Goal: Transaction & Acquisition: Book appointment/travel/reservation

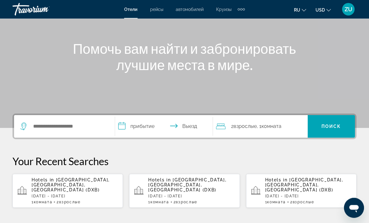
scroll to position [67, 0]
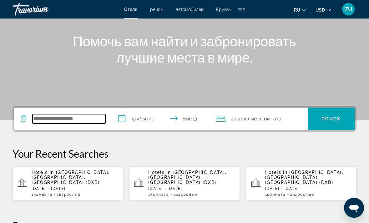
click at [52, 121] on input "Search widget" at bounding box center [68, 118] width 73 height 9
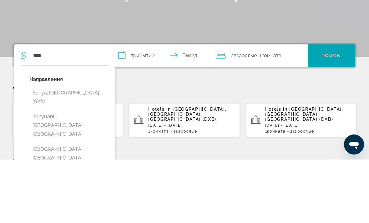
click at [65, 150] on button "Sanya, [GEOGRAPHIC_DATA] (SYX)" at bounding box center [68, 160] width 79 height 21
type input "**********"
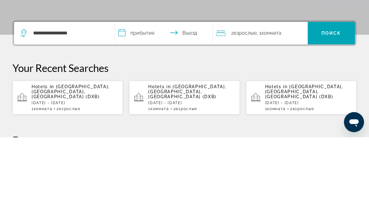
click at [150, 108] on input "**********" at bounding box center [165, 120] width 100 height 24
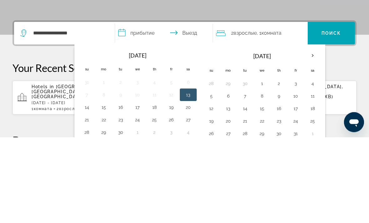
scroll to position [153, 0]
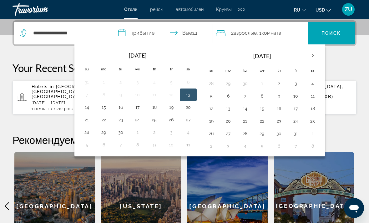
click at [311, 54] on th "Next month" at bounding box center [312, 56] width 17 height 14
click at [227, 108] on button "10" at bounding box center [228, 108] width 10 height 9
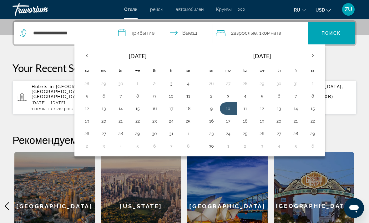
click at [229, 121] on button "17" at bounding box center [228, 121] width 10 height 9
type input "**********"
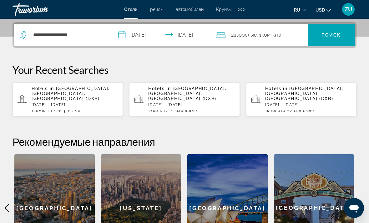
scroll to position [134, 0]
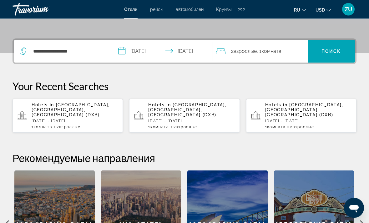
click at [323, 52] on span "Поиск" at bounding box center [331, 51] width 20 height 5
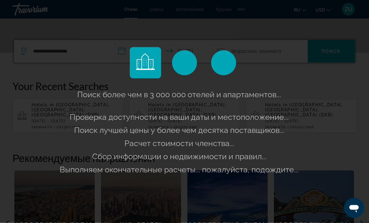
scroll to position [135, 0]
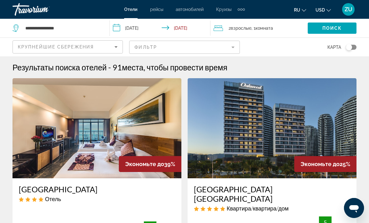
click at [231, 46] on mat-form-field "Фильтр" at bounding box center [184, 47] width 110 height 13
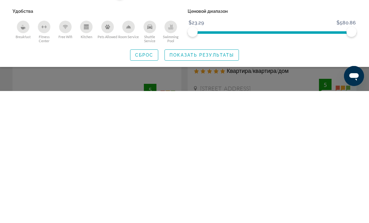
scroll to position [14, 0]
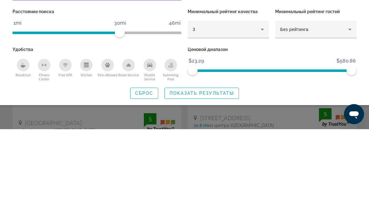
click at [262, 119] on icon "Hotel Filters" at bounding box center [261, 122] width 7 height 7
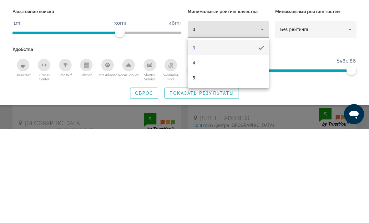
scroll to position [108, 0]
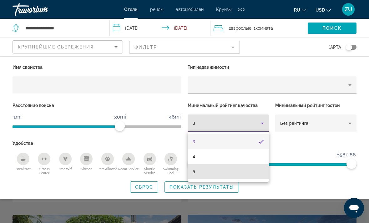
click at [197, 170] on mat-option "5" at bounding box center [227, 171] width 81 height 15
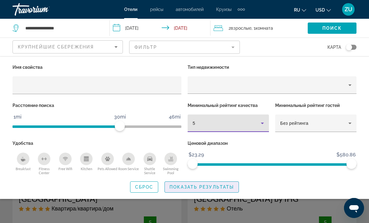
click at [209, 184] on span "Показать результаты" at bounding box center [201, 186] width 64 height 5
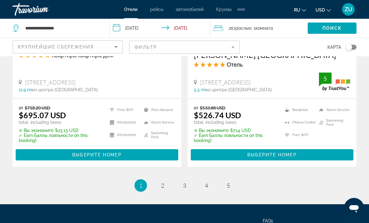
scroll to position [1341, 0]
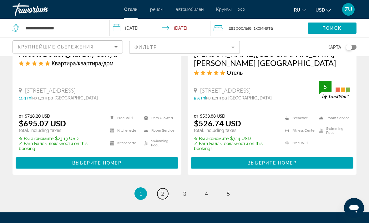
click at [162, 190] on span "2" at bounding box center [162, 193] width 3 height 7
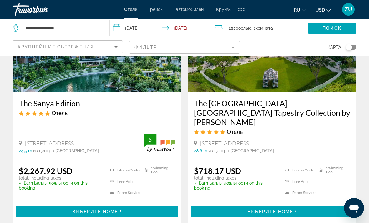
scroll to position [1254, 0]
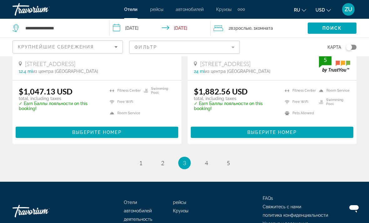
scroll to position [1304, 0]
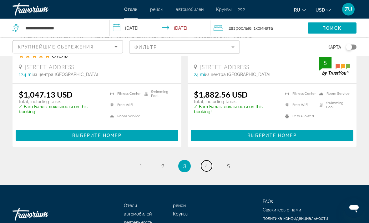
click at [207, 163] on span "4" at bounding box center [206, 166] width 3 height 7
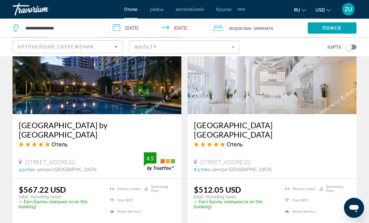
scroll to position [977, 0]
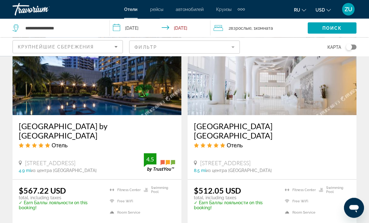
click at [230, 124] on h3 "[GEOGRAPHIC_DATA] [GEOGRAPHIC_DATA]" at bounding box center [272, 131] width 156 height 19
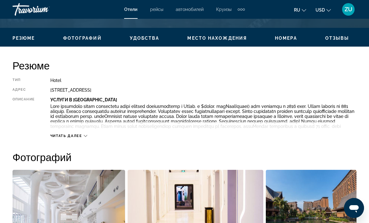
scroll to position [288, 0]
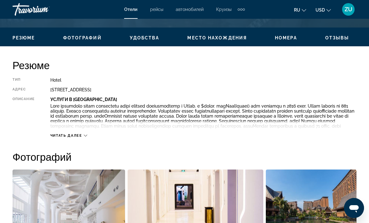
click at [69, 137] on span "Читать далее" at bounding box center [66, 135] width 32 height 4
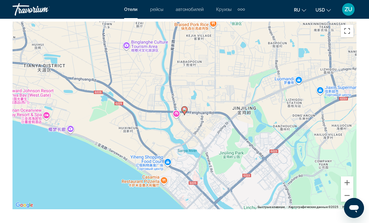
scroll to position [699, 0]
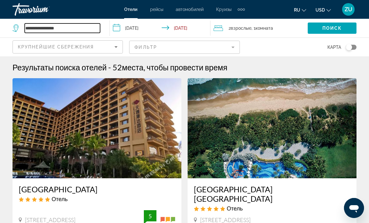
click at [75, 29] on input "**********" at bounding box center [62, 27] width 75 height 9
type input "*"
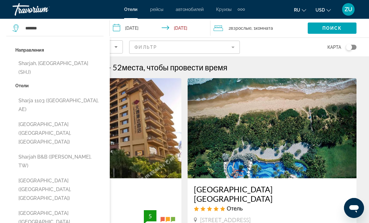
click at [59, 63] on button "Sharjah, [GEOGRAPHIC_DATA] (SHJ)" at bounding box center [59, 67] width 88 height 21
type input "**********"
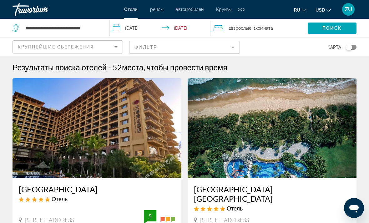
click at [324, 30] on span "Поиск" at bounding box center [332, 28] width 20 height 5
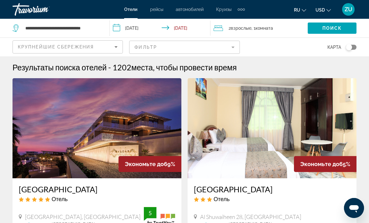
click at [230, 48] on mat-form-field "Фильтр" at bounding box center [184, 47] width 110 height 13
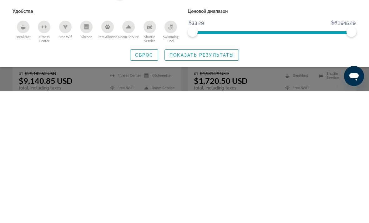
scroll to position [47, 0]
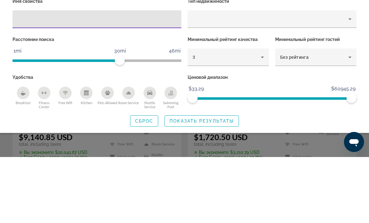
click at [261, 119] on icon "Hotel Filters" at bounding box center [261, 122] width 7 height 7
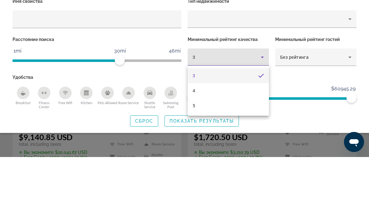
scroll to position [112, 0]
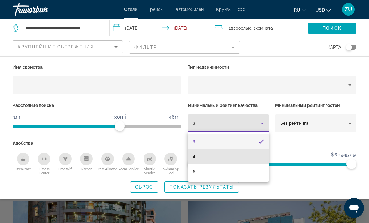
click at [192, 157] on mat-option "4" at bounding box center [227, 156] width 81 height 15
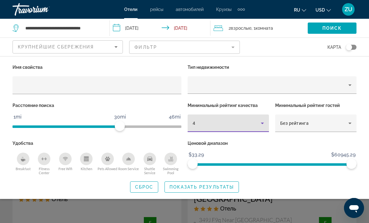
click at [209, 185] on span "Показать результаты" at bounding box center [201, 186] width 64 height 5
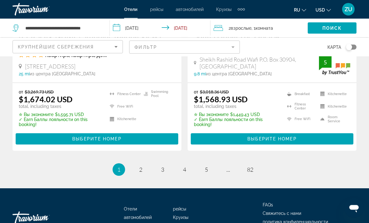
scroll to position [1352, 0]
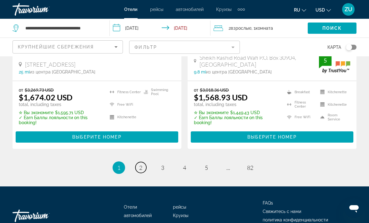
click at [135, 162] on link "page 2" at bounding box center [140, 167] width 11 height 11
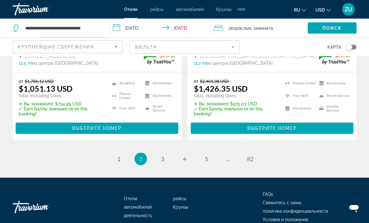
scroll to position [1353, 0]
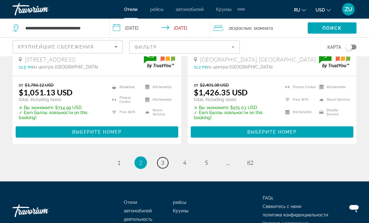
click at [162, 160] on span "3" at bounding box center [162, 162] width 3 height 7
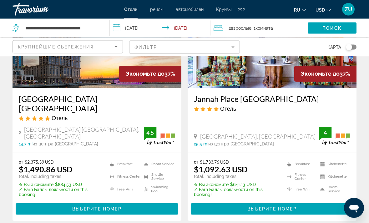
scroll to position [1279, 0]
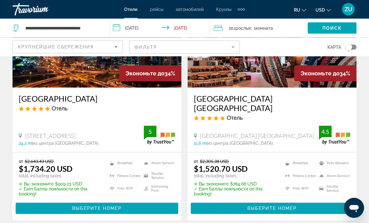
scroll to position [1317, 0]
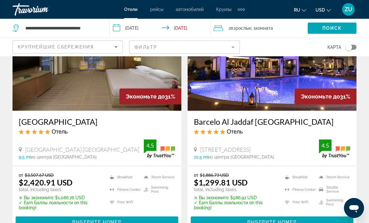
scroll to position [1276, 0]
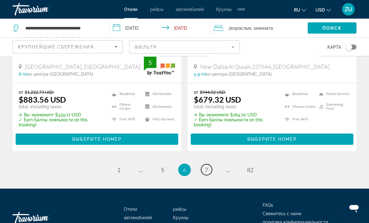
scroll to position [1372, 0]
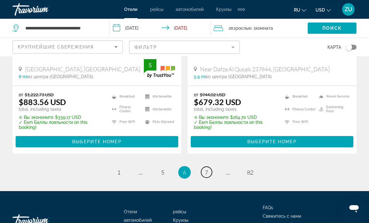
click at [206, 169] on span "7" at bounding box center [206, 172] width 3 height 7
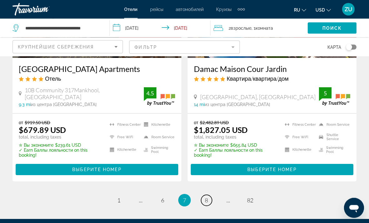
scroll to position [1300, 0]
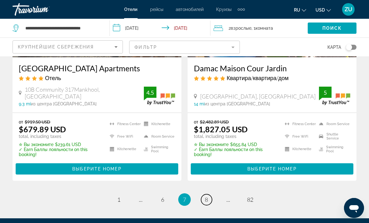
click at [205, 196] on span "8" at bounding box center [206, 199] width 3 height 7
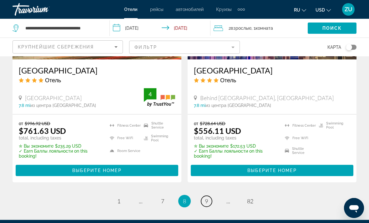
scroll to position [1334, 0]
click at [203, 196] on link "page 9" at bounding box center [206, 201] width 11 height 11
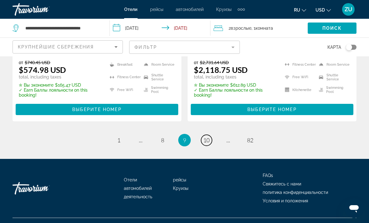
scroll to position [1358, 0]
click at [207, 144] on span "10" at bounding box center [206, 140] width 6 height 7
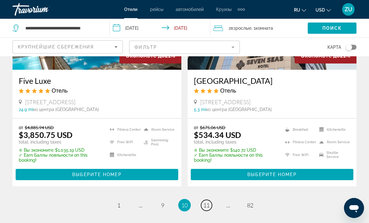
scroll to position [1298, 0]
click at [202, 202] on link "page 11" at bounding box center [206, 205] width 11 height 11
